Goal: Information Seeking & Learning: Compare options

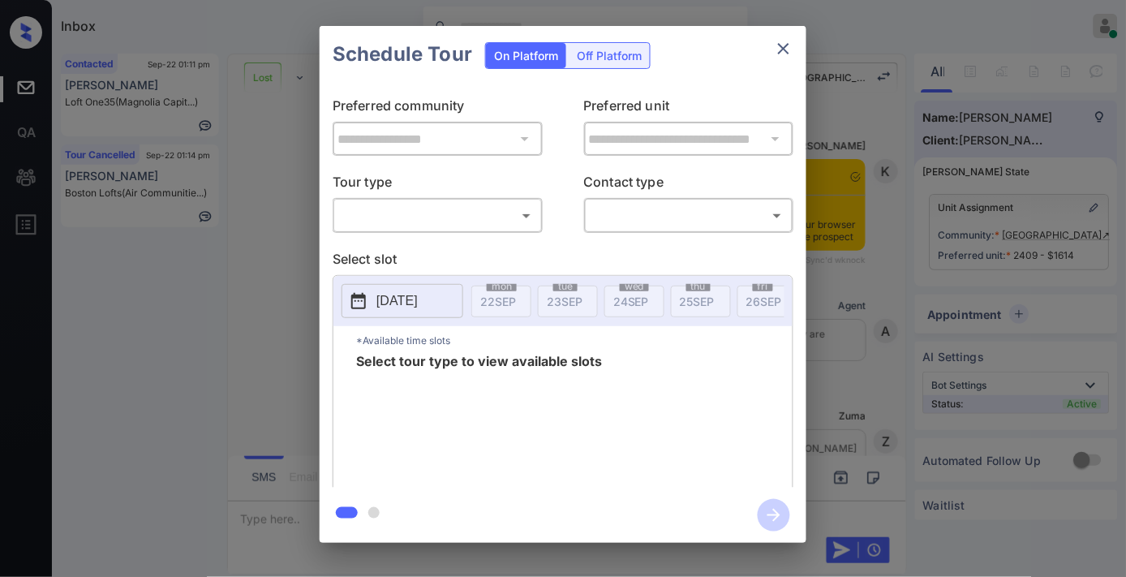
click at [489, 233] on div "**********" at bounding box center [563, 285] width 487 height 405
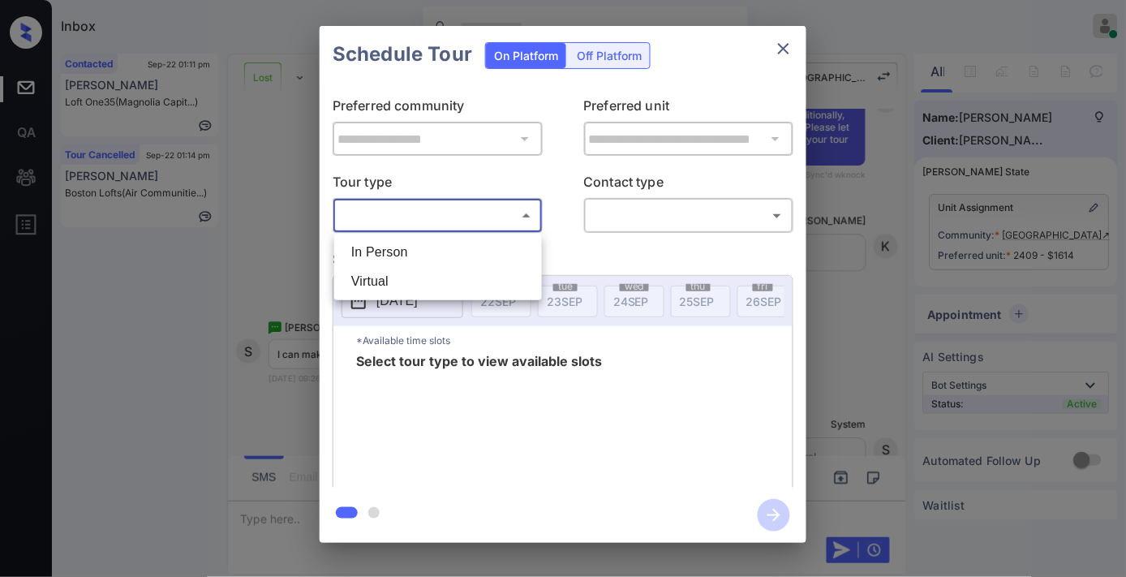
click at [473, 204] on body "Inbox Samantha Soliven Online Set yourself offline Set yourself on break Profil…" at bounding box center [563, 288] width 1126 height 577
click at [473, 227] on div at bounding box center [563, 288] width 1126 height 577
click at [490, 203] on body "Inbox Samantha Soliven Online Set yourself offline Set yourself on break Profil…" at bounding box center [563, 288] width 1126 height 577
click at [489, 249] on li "In Person" at bounding box center [437, 252] width 199 height 29
type input "********"
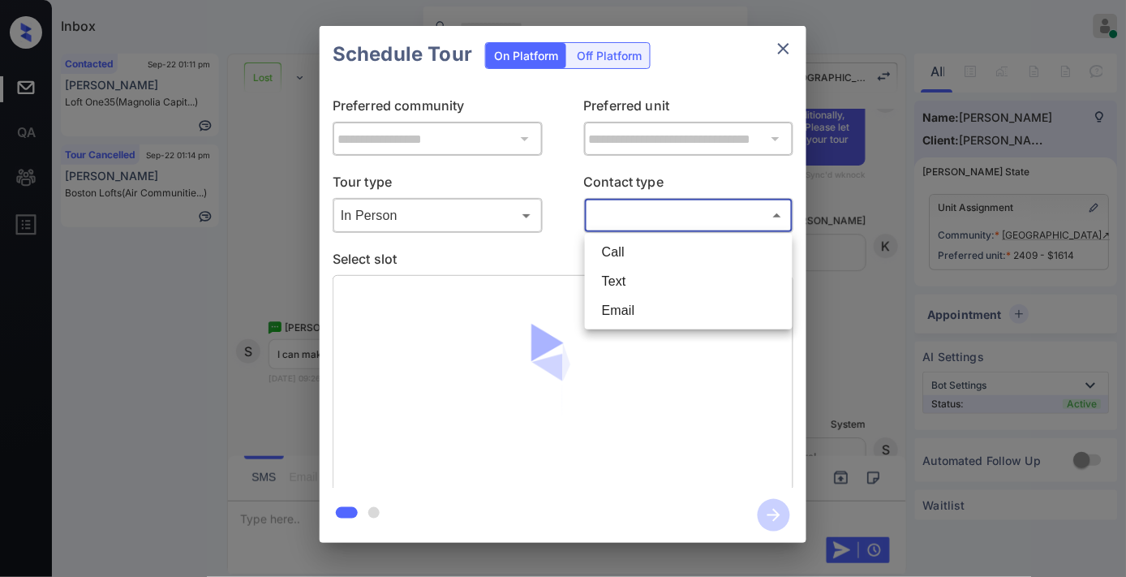
click at [680, 219] on body "Inbox Samantha Soliven Online Set yourself offline Set yourself on break Profil…" at bounding box center [563, 288] width 1126 height 577
click at [653, 287] on li "Text" at bounding box center [688, 281] width 199 height 29
type input "****"
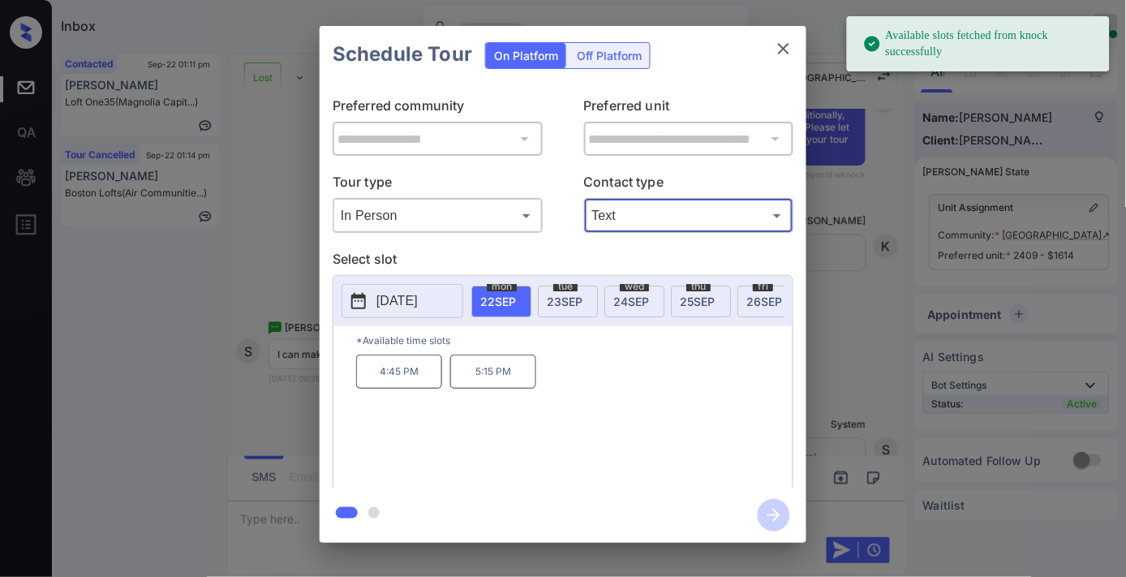
click at [504, 375] on p "5:15 PM" at bounding box center [493, 371] width 86 height 34
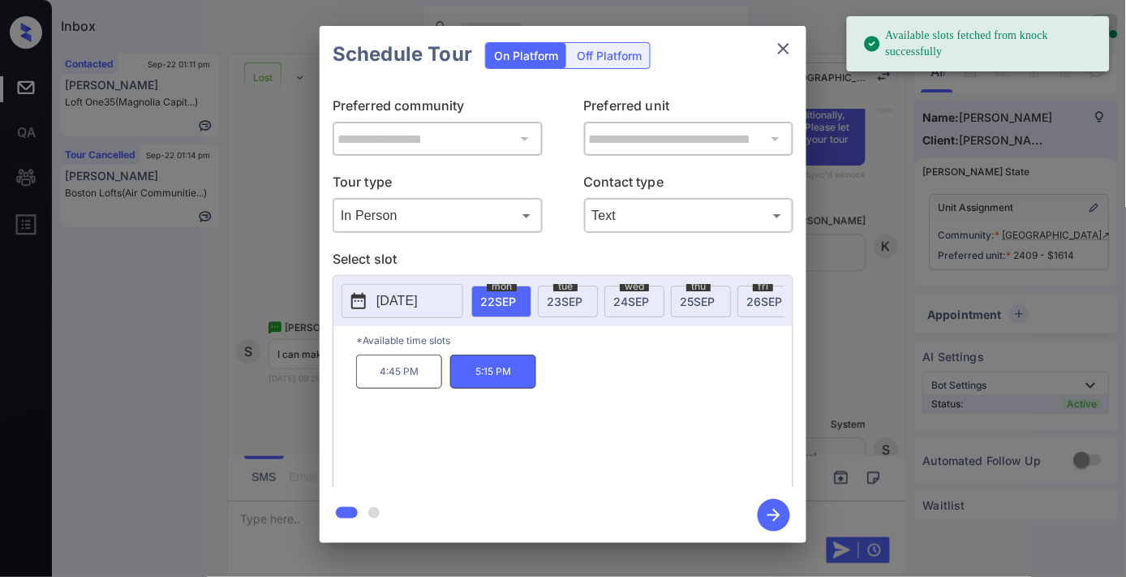
click at [775, 525] on icon "button" at bounding box center [773, 515] width 32 height 32
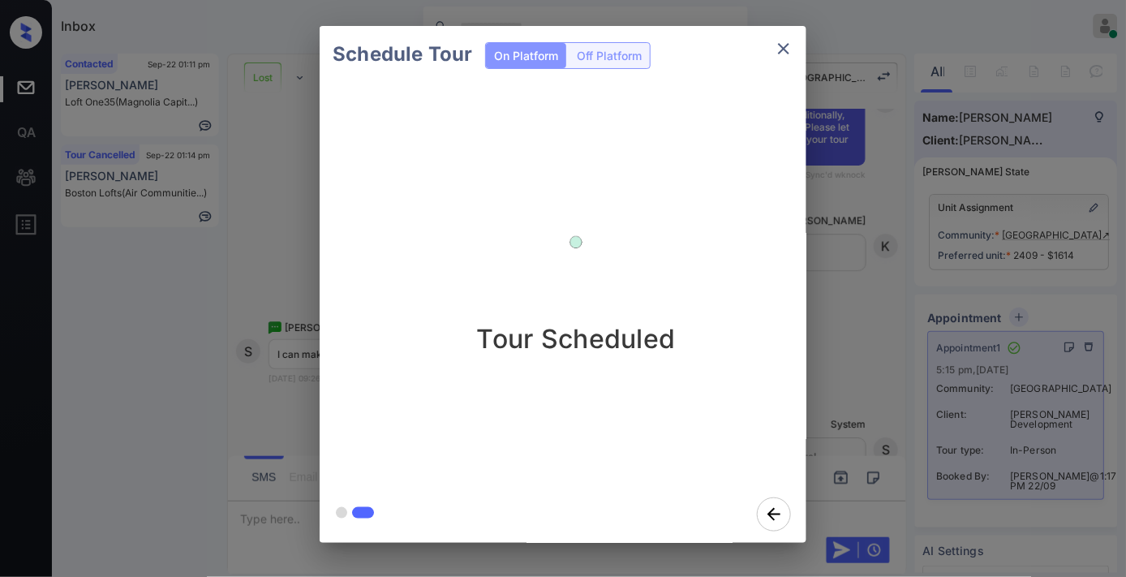
click at [781, 47] on icon "close" at bounding box center [783, 48] width 19 height 19
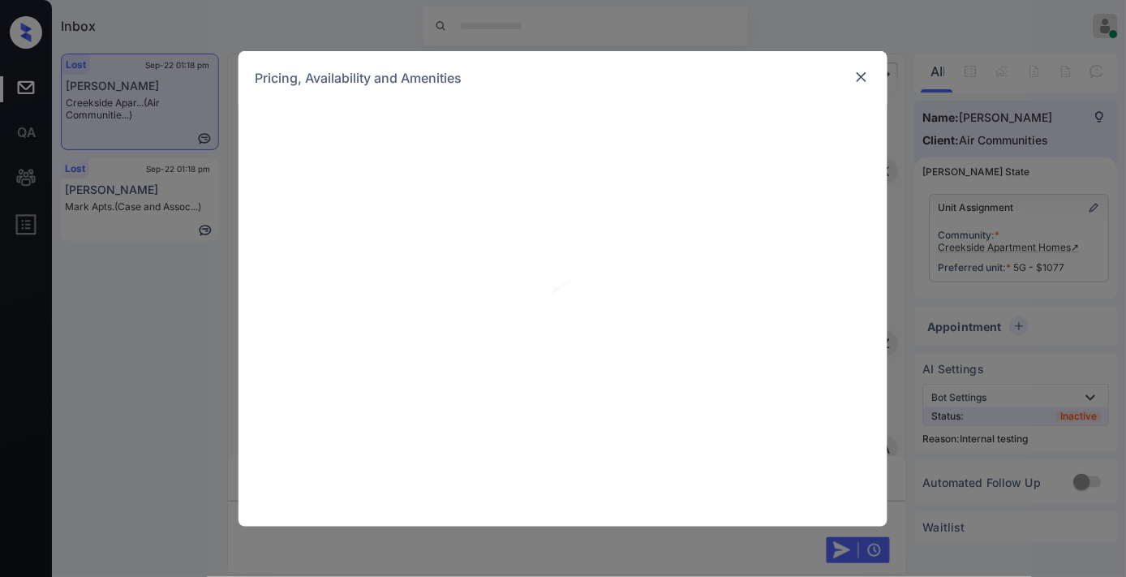
scroll to position [7301, 0]
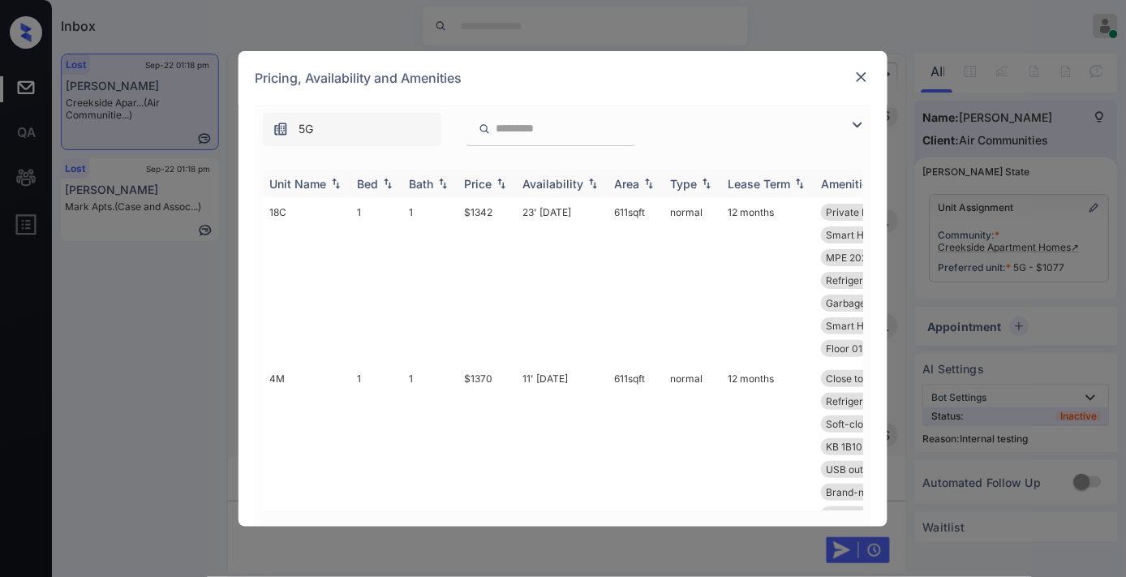
click at [489, 187] on div "Price" at bounding box center [478, 184] width 28 height 14
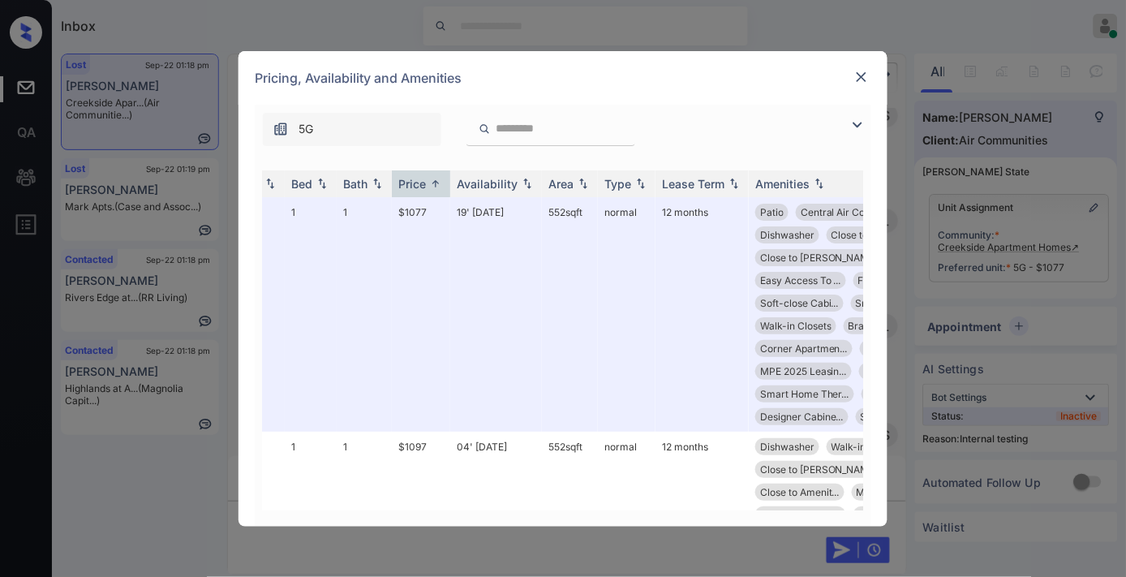
scroll to position [0, 0]
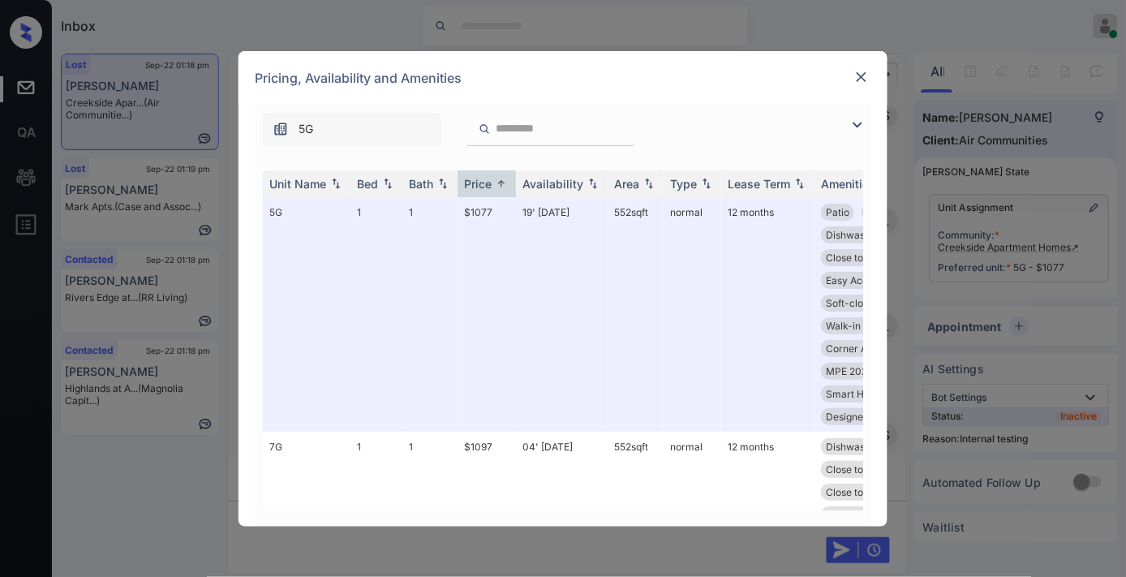
click at [862, 69] on img at bounding box center [861, 77] width 16 height 16
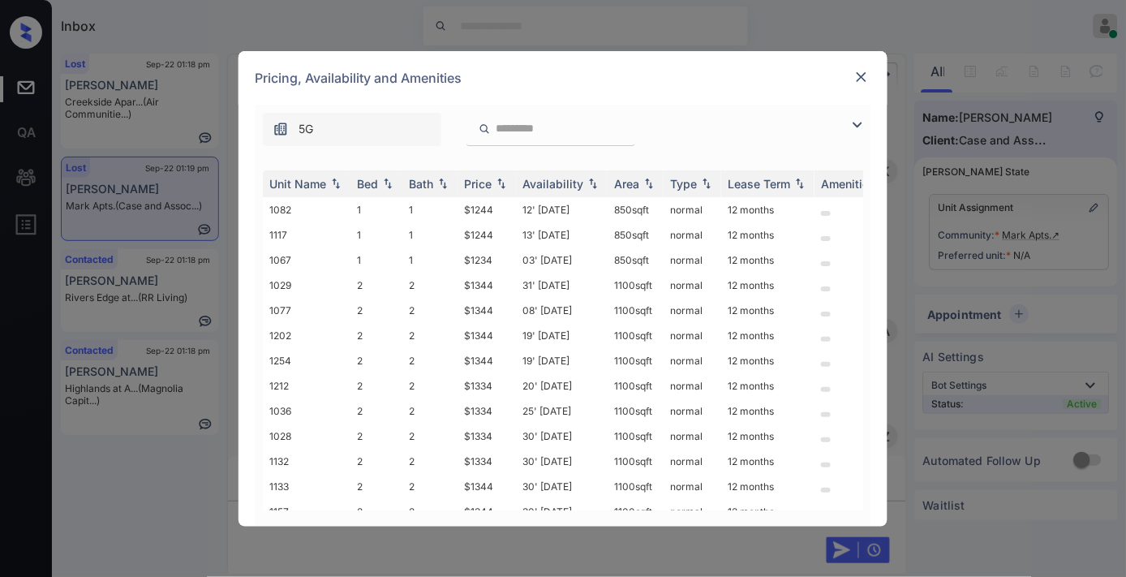
scroll to position [6524, 0]
click at [491, 182] on div "Price" at bounding box center [478, 184] width 28 height 14
drag, startPoint x: 501, startPoint y: 211, endPoint x: 457, endPoint y: 211, distance: 44.6
click at [457, 211] on tr "1067 1 1 $1234 03' Oct 25 850 sqft normal 12 months" at bounding box center [686, 209] width 847 height 25
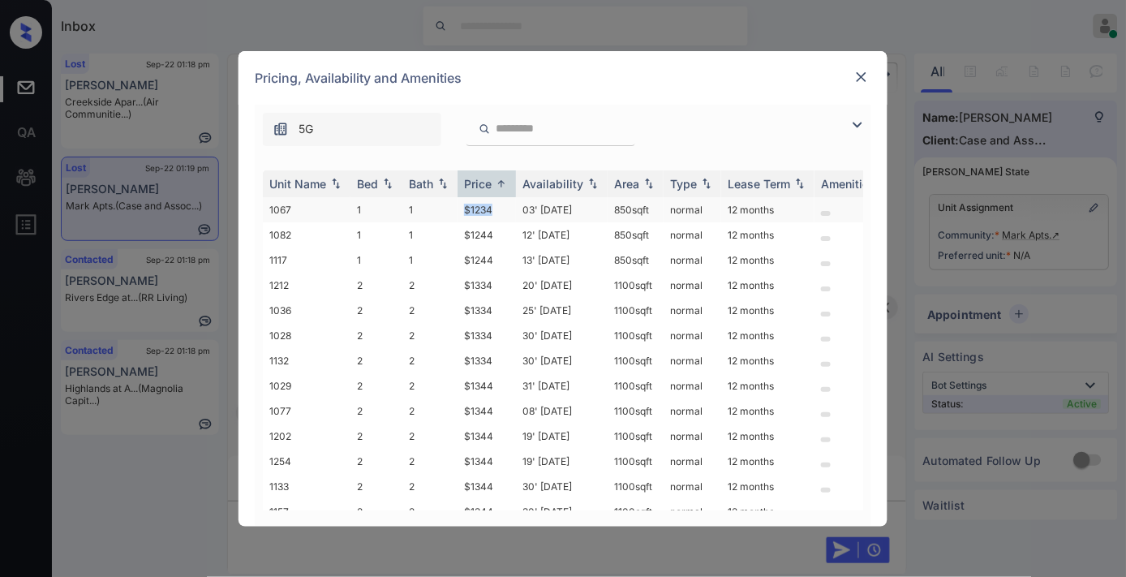
copy tr "$1234"
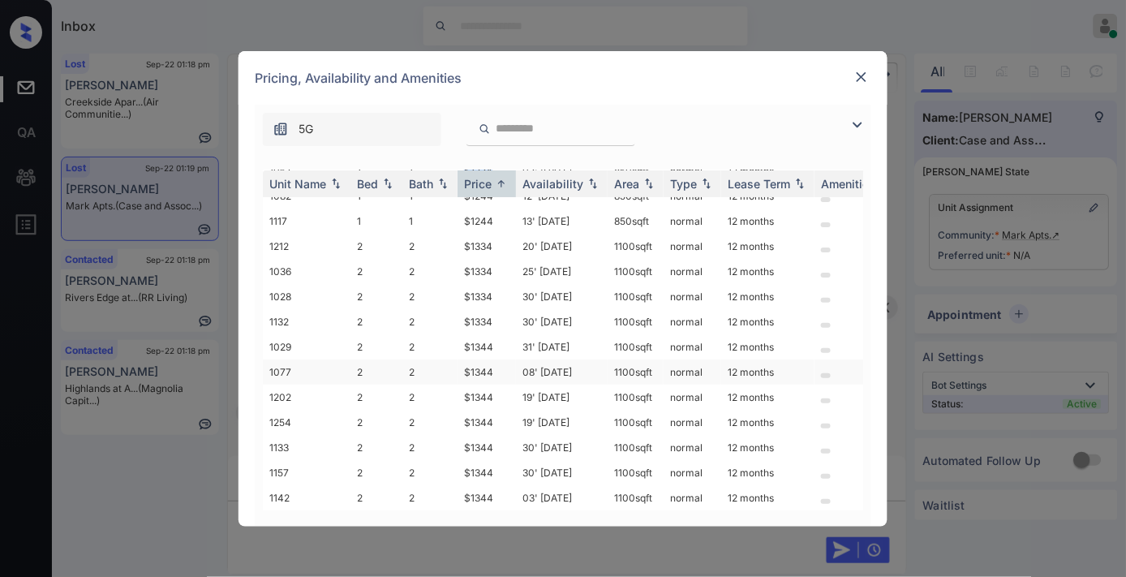
scroll to position [0, 0]
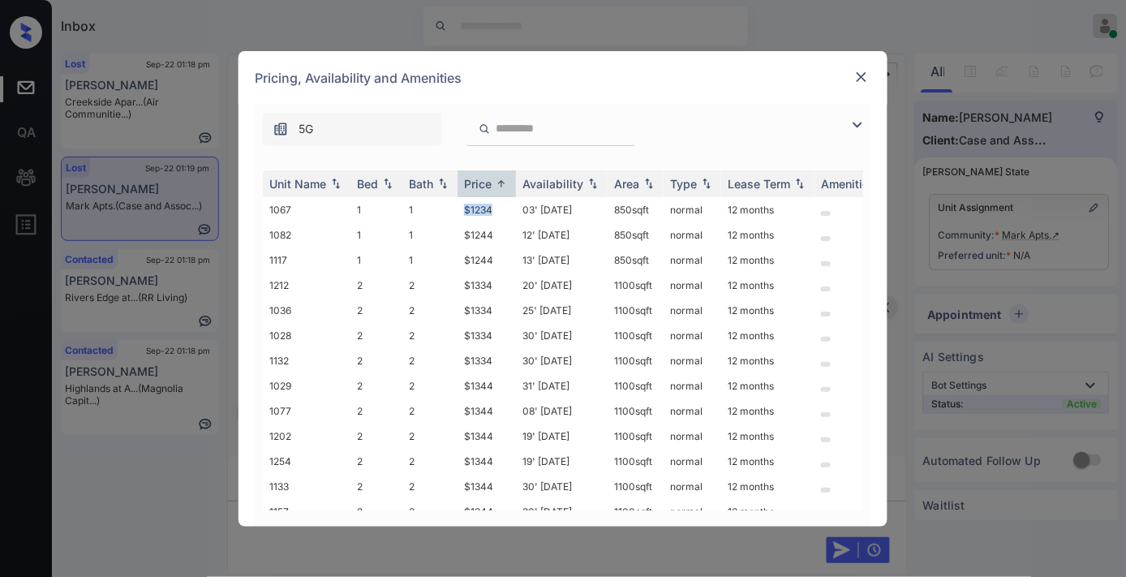
click at [866, 83] on img at bounding box center [861, 77] width 16 height 16
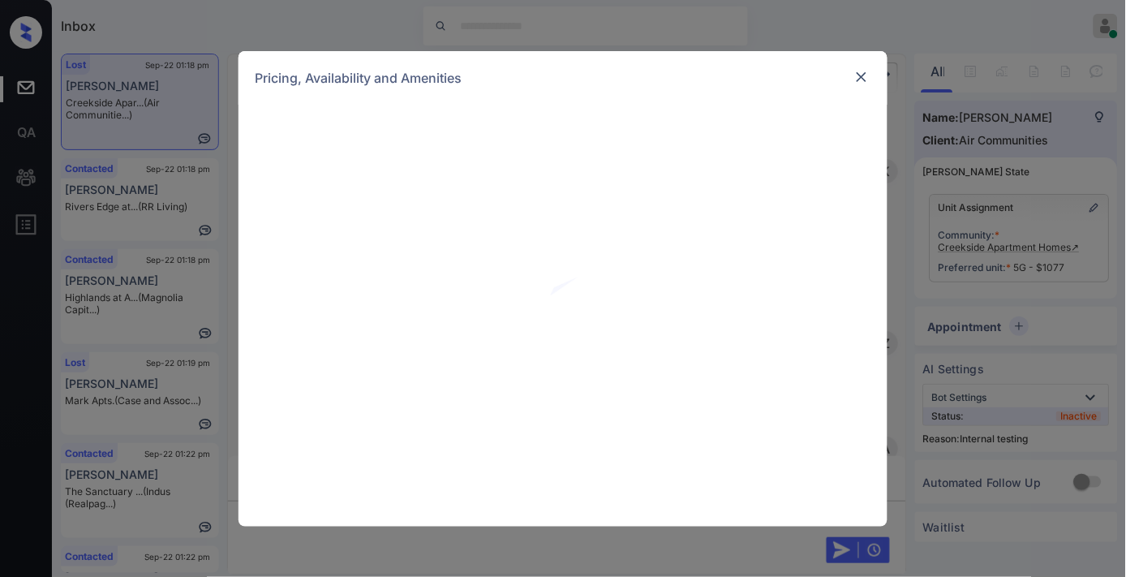
scroll to position [7288, 0]
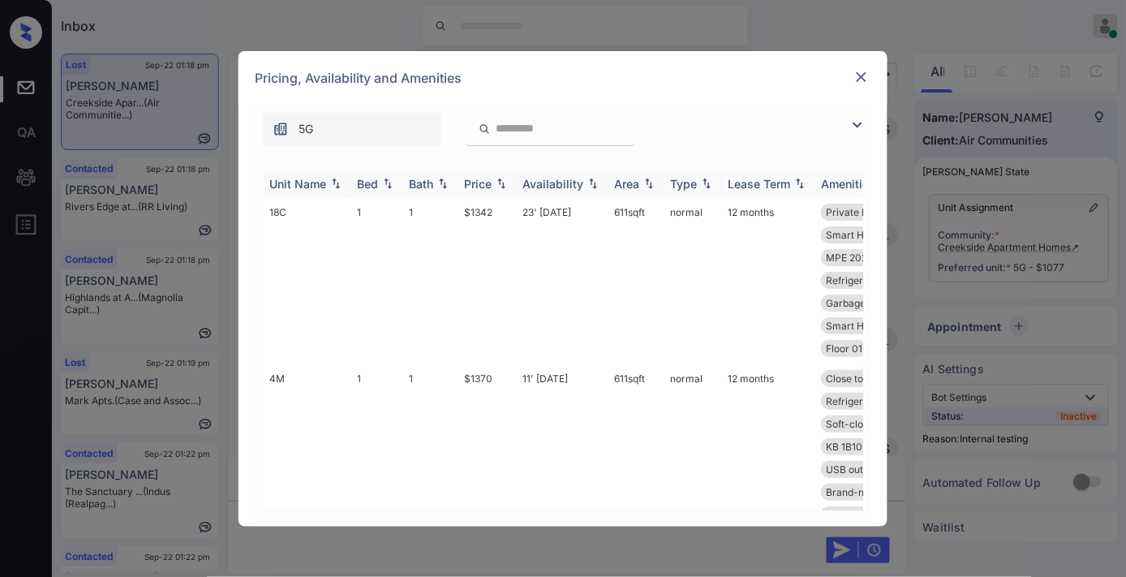
click at [495, 187] on img at bounding box center [501, 183] width 16 height 11
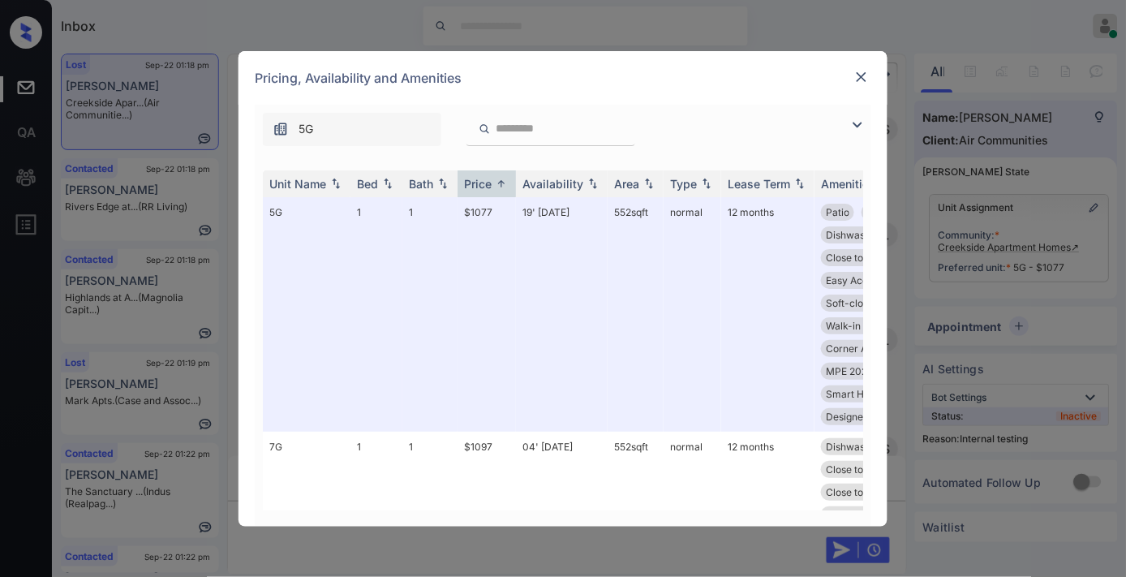
drag, startPoint x: 864, startPoint y: 122, endPoint x: 690, endPoint y: 135, distance: 174.9
click at [863, 122] on img at bounding box center [856, 124] width 19 height 19
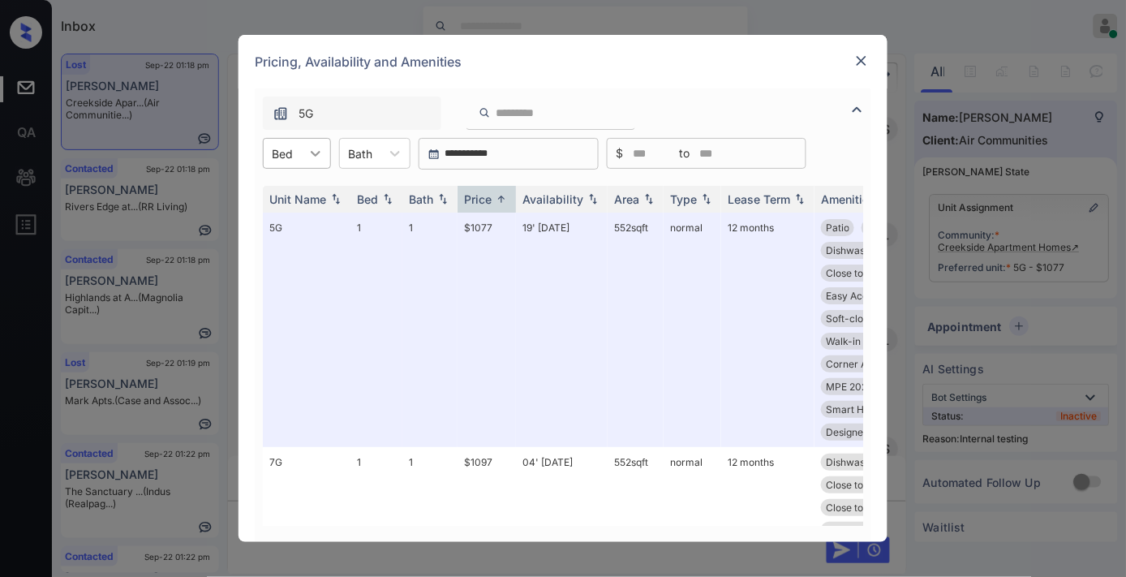
click at [311, 157] on icon at bounding box center [315, 153] width 16 height 16
click at [311, 200] on div "1" at bounding box center [297, 192] width 68 height 29
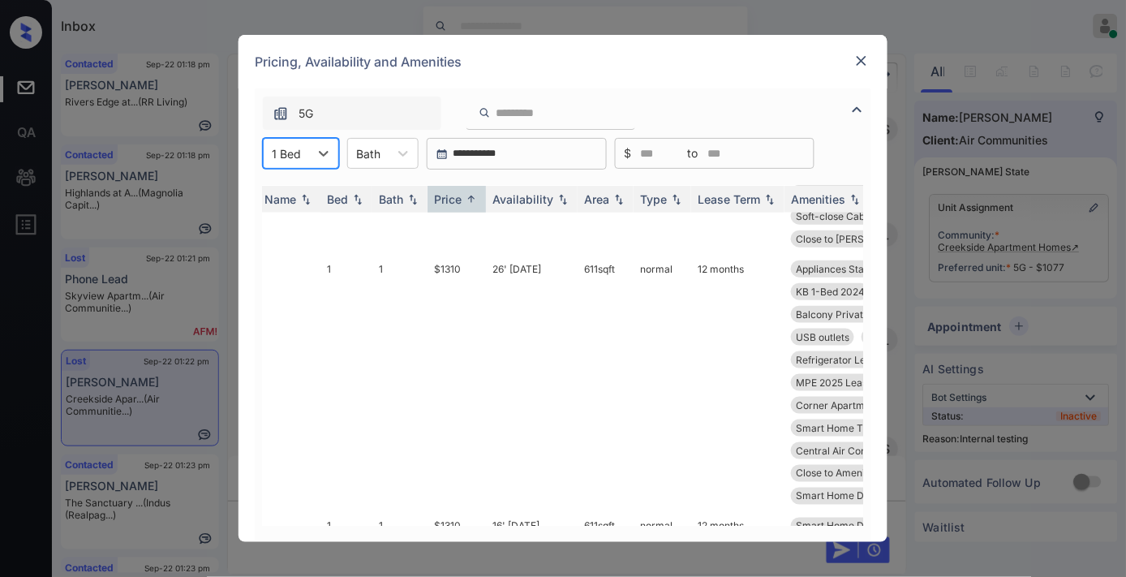
scroll to position [1622, 0]
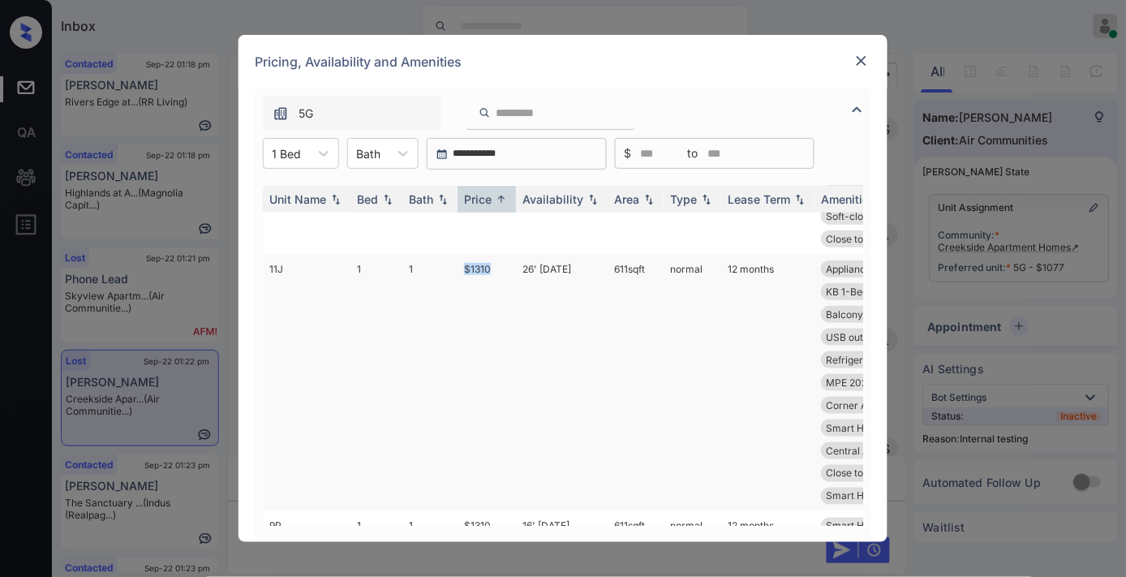
drag, startPoint x: 477, startPoint y: 233, endPoint x: 444, endPoint y: 233, distance: 32.4
click at [444, 254] on tr "11J 1 1 $1310 26' Sep 25 611 sqft normal 12 months Appliances Stai... KB 2024 S…" at bounding box center [686, 382] width 847 height 257
copy tr "$1310"
click at [862, 58] on img at bounding box center [861, 61] width 16 height 16
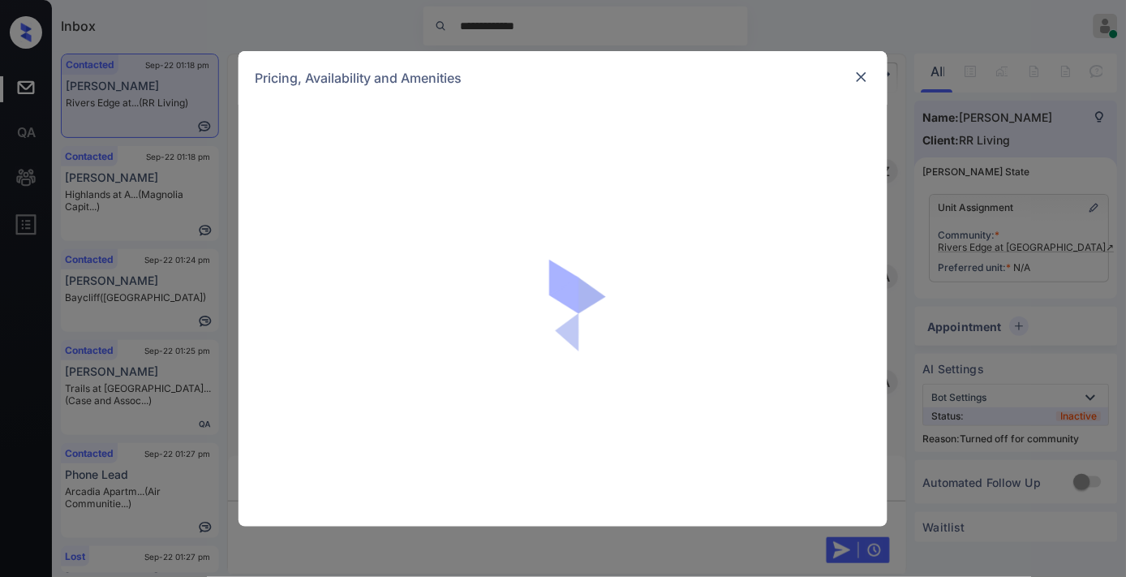
scroll to position [1465, 0]
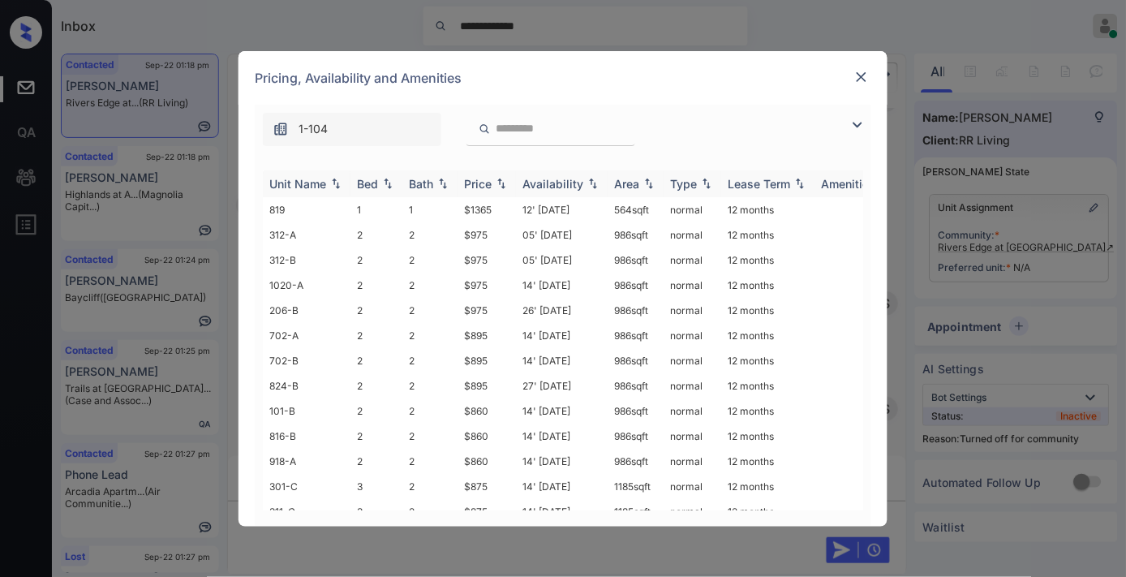
click at [496, 188] on img at bounding box center [501, 183] width 16 height 11
click at [865, 70] on img at bounding box center [861, 77] width 16 height 16
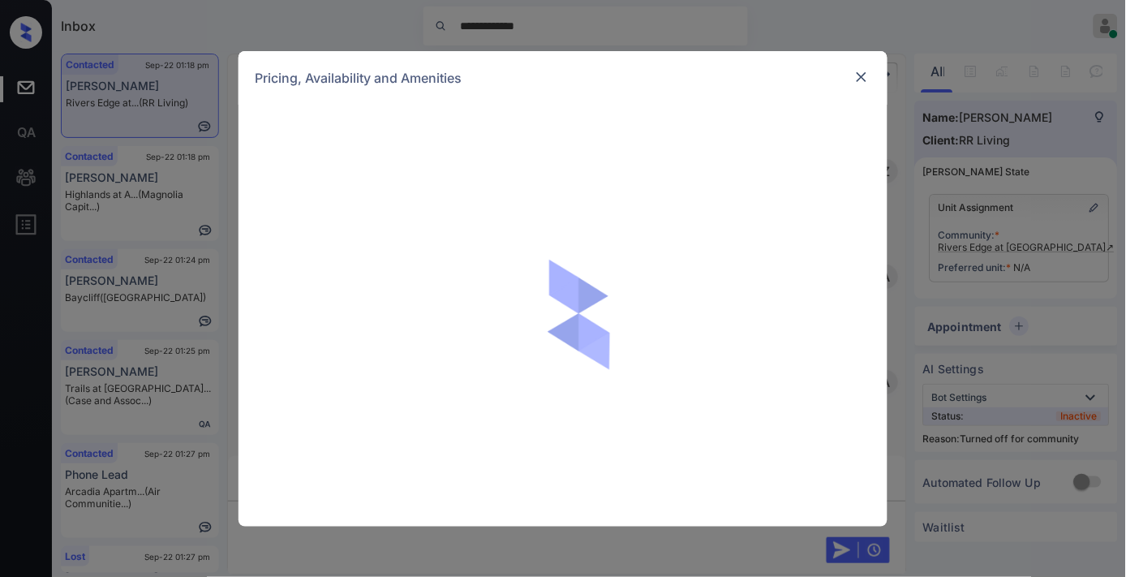
scroll to position [1465, 0]
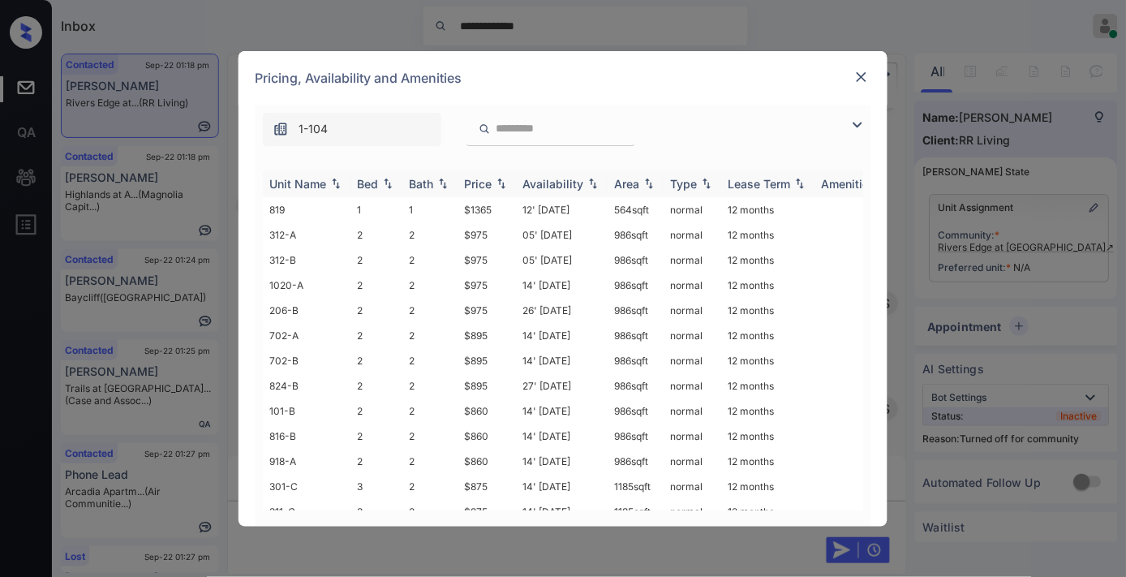
click at [472, 184] on div "Price" at bounding box center [478, 184] width 28 height 14
drag, startPoint x: 499, startPoint y: 328, endPoint x: 444, endPoint y: 329, distance: 55.1
click at [444, 329] on tr "101-B 2 2 $860 14' Aug 25 986 sqft normal 12 months" at bounding box center [686, 335] width 847 height 25
copy tr "$860"
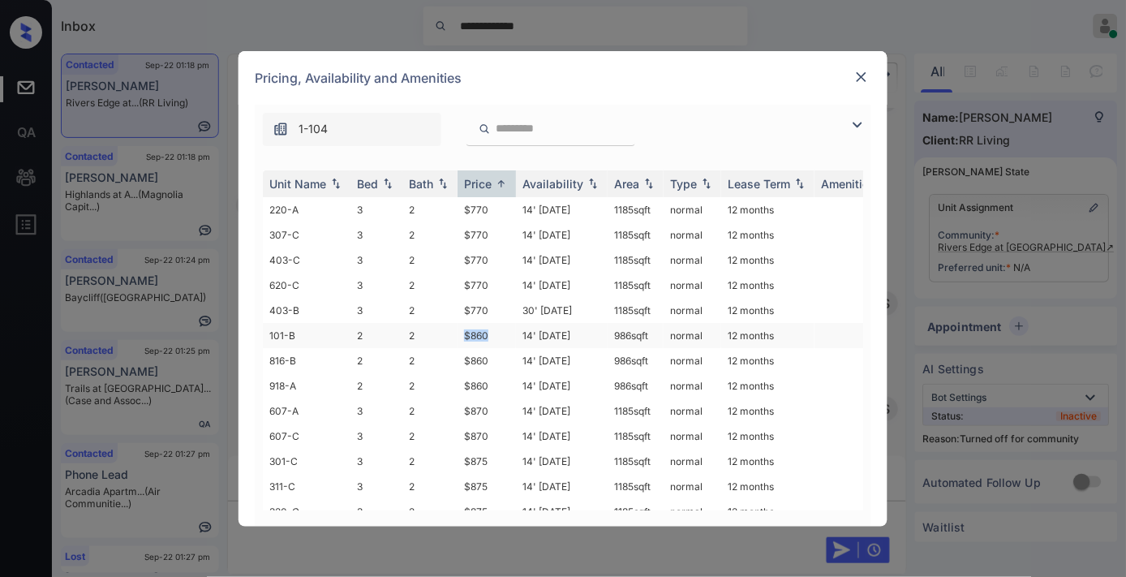
click at [487, 330] on td "$860" at bounding box center [486, 335] width 58 height 25
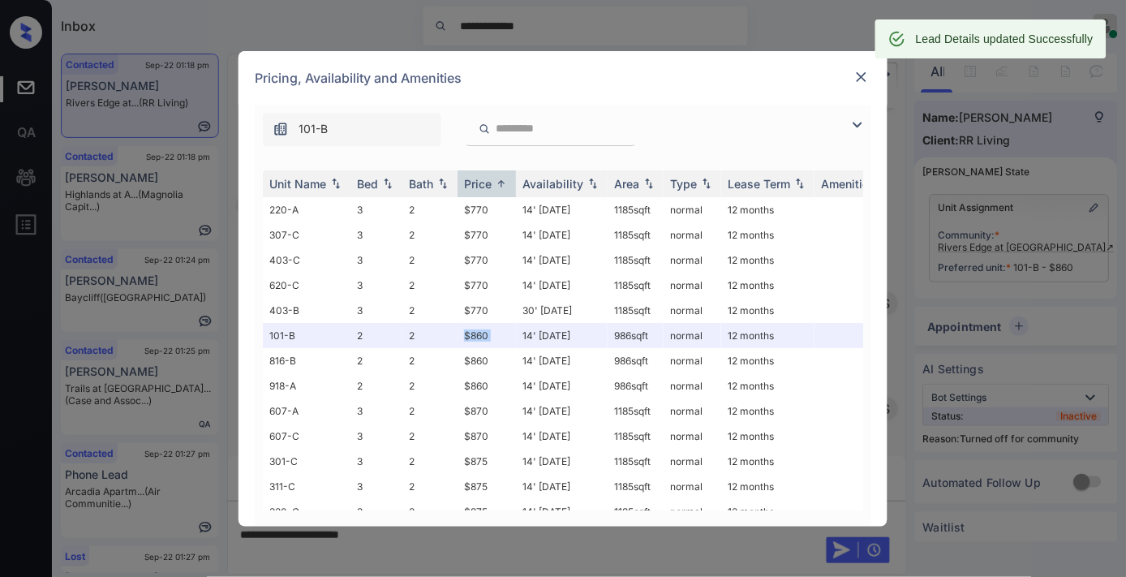
click at [860, 73] on img at bounding box center [861, 77] width 16 height 16
